Goal: Share content: Share content

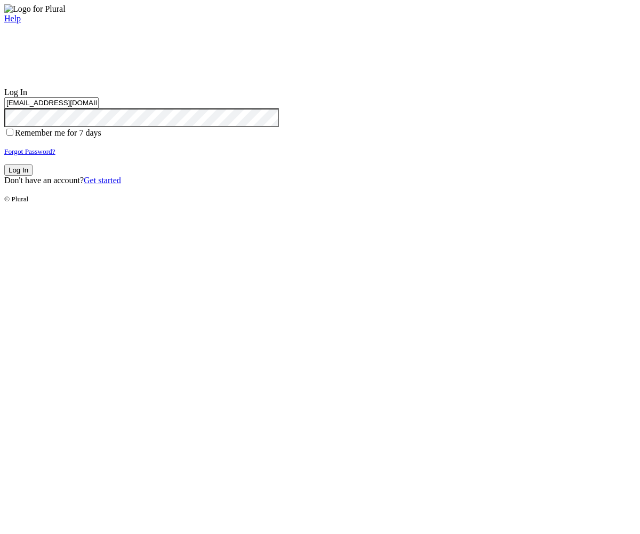
type input "test-1757342011-3@civiceagle.com"
click at [33, 176] on button "Log In" at bounding box center [18, 169] width 28 height 11
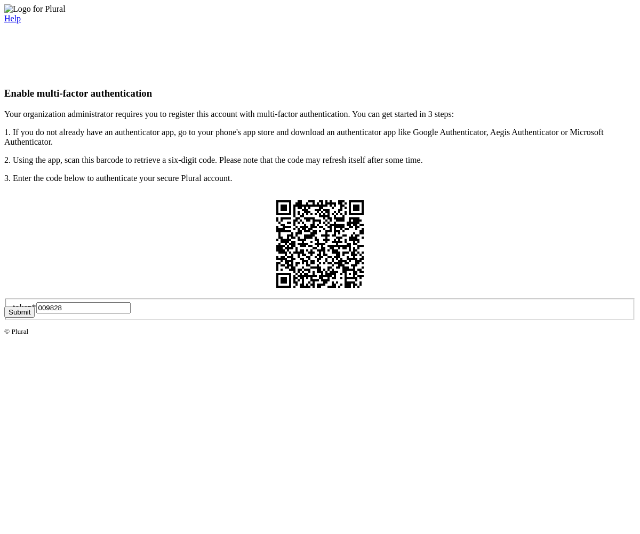
type input "009828"
click at [35, 318] on button "Submit" at bounding box center [19, 311] width 30 height 11
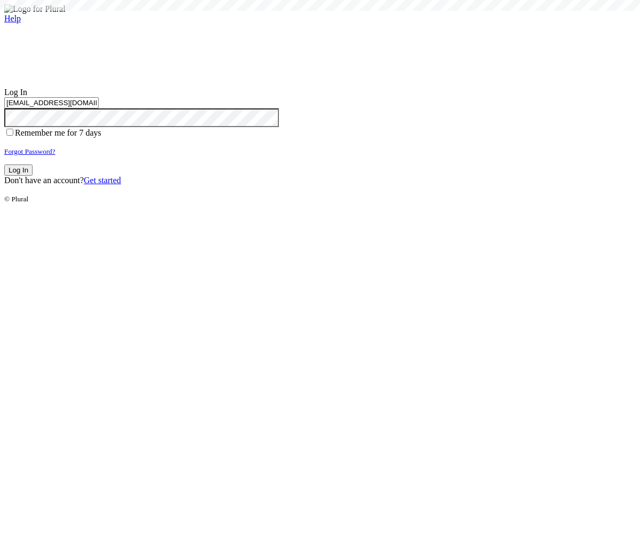
type input "test-1757342011-3@civiceagle.com"
click at [33, 176] on button "Log In" at bounding box center [18, 169] width 28 height 11
click at [55, 155] on small "Forgot Password?" at bounding box center [29, 151] width 51 height 8
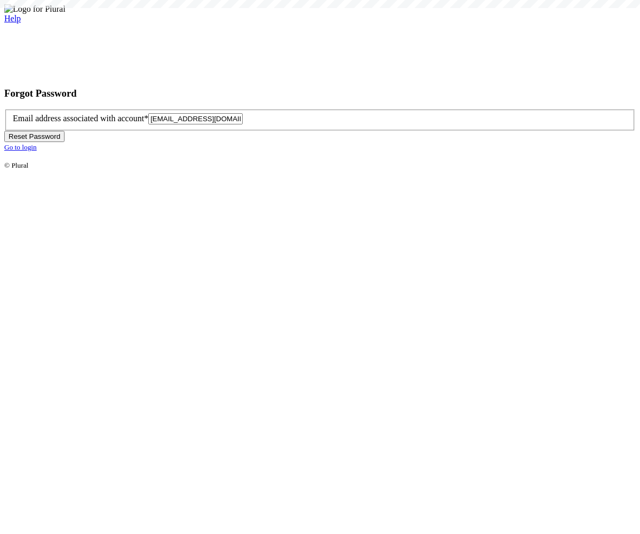
type input "test-1757342016-6@civiceagle.com"
click at [65, 142] on button "Reset Password" at bounding box center [34, 136] width 60 height 11
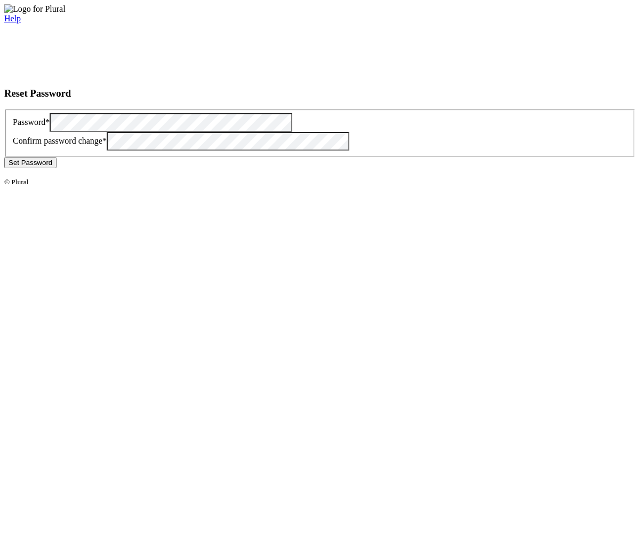
click at [57, 168] on button "Set Password" at bounding box center [30, 162] width 52 height 11
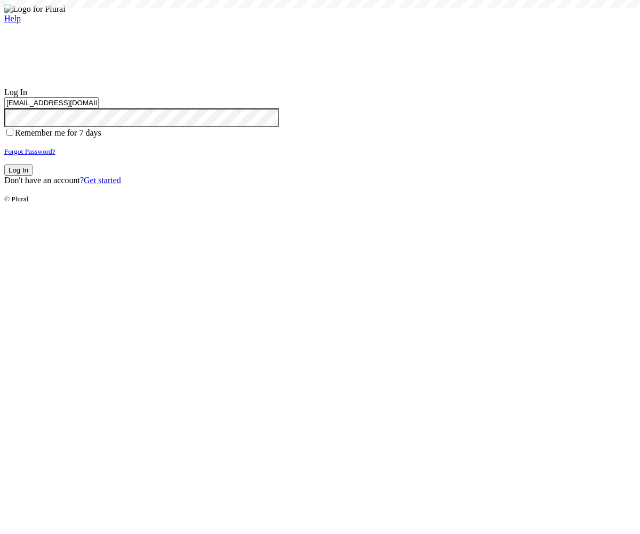
type input "[EMAIL_ADDRESS][DOMAIN_NAME]"
click at [33, 176] on button "Log In" at bounding box center [18, 169] width 28 height 11
type input "[EMAIL_ADDRESS][DOMAIN_NAME]"
click at [33, 176] on button "Log In" at bounding box center [18, 169] width 28 height 11
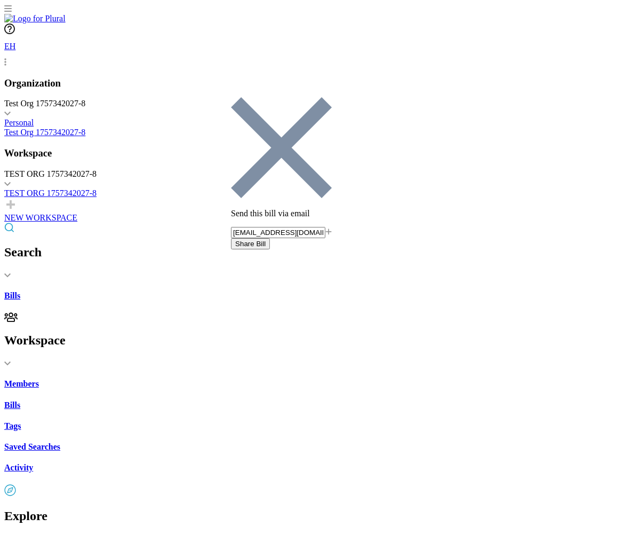
type input "[EMAIL_ADDRESS][DOMAIN_NAME]"
click at [270, 238] on button "Share Bill" at bounding box center [250, 243] width 39 height 11
